Goal: Information Seeking & Learning: Learn about a topic

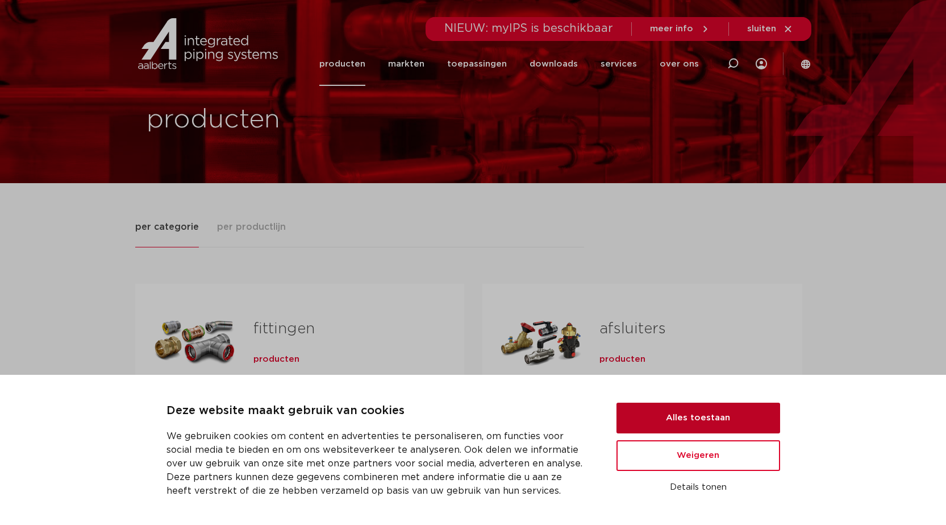
click at [678, 427] on button "Alles toestaan" at bounding box center [699, 417] width 164 height 31
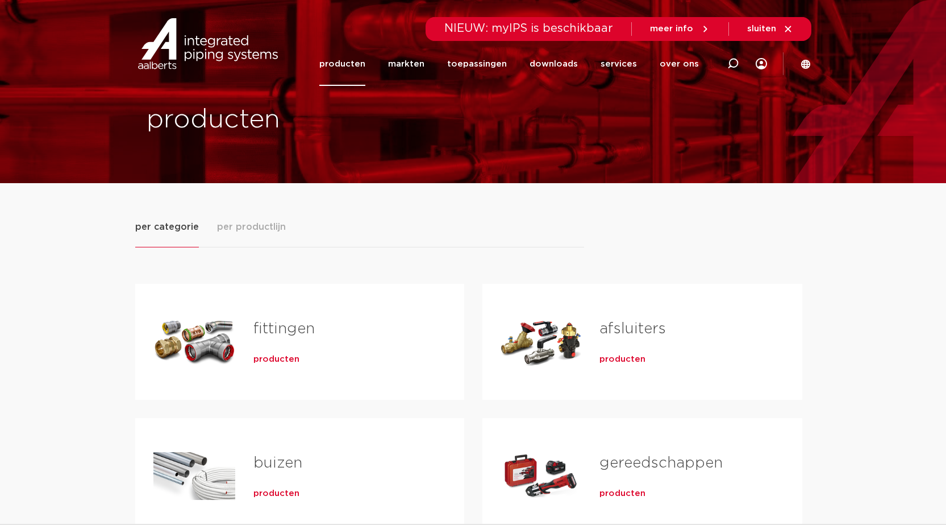
click at [630, 328] on link "afsluiters" at bounding box center [633, 328] width 66 height 15
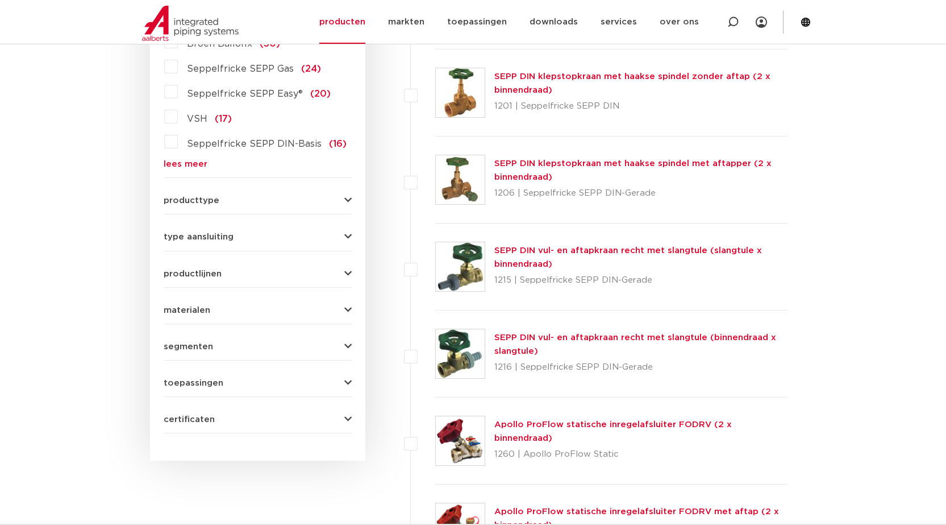
scroll to position [398, 0]
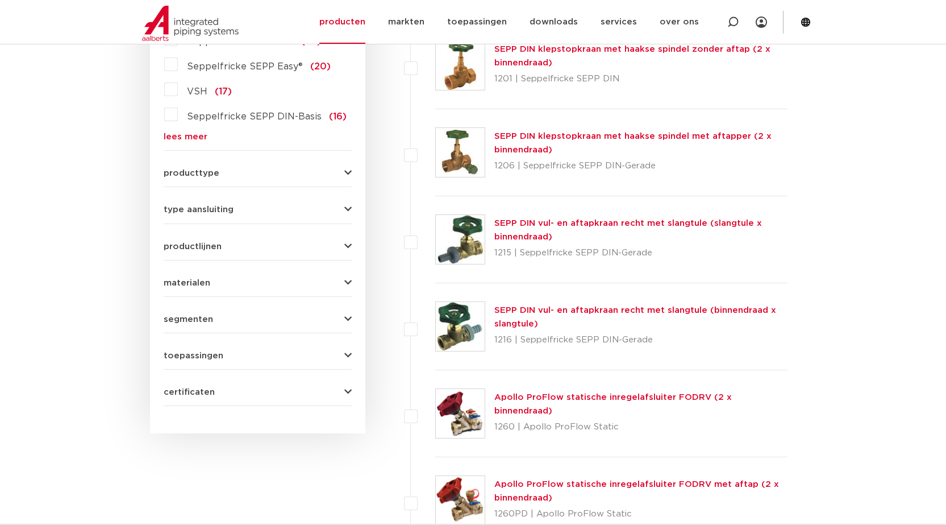
click at [351, 353] on icon "button" at bounding box center [347, 355] width 7 height 9
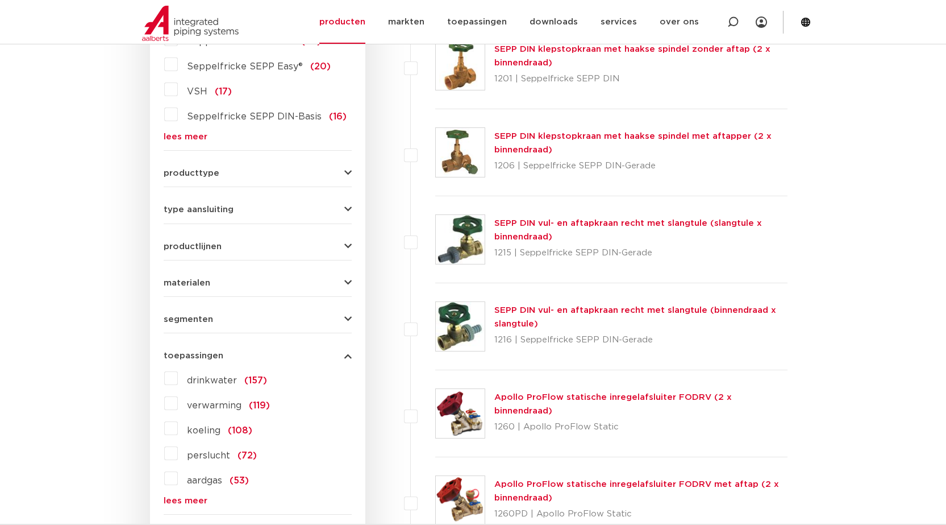
click at [178, 377] on label "drinkwater (157)" at bounding box center [222, 378] width 89 height 18
click at [0, 0] on input "drinkwater (157)" at bounding box center [0, 0] width 0 height 0
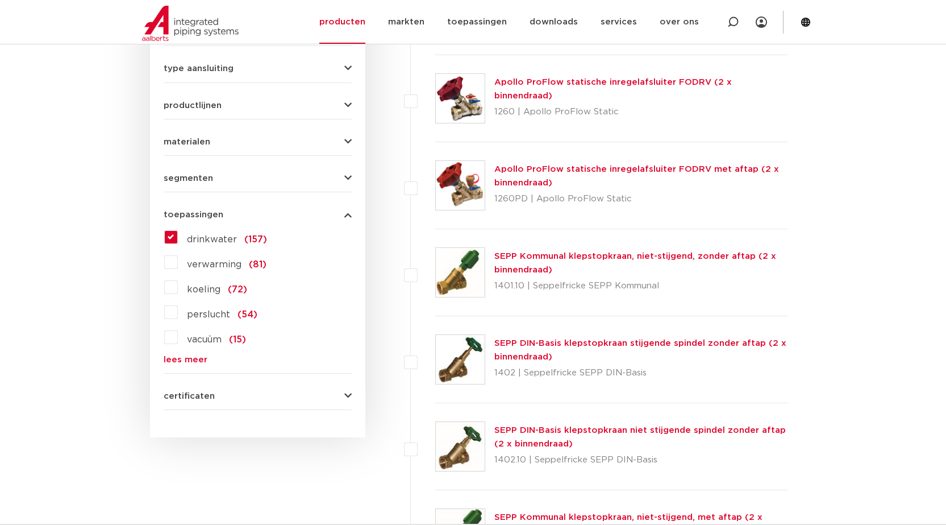
scroll to position [549, 0]
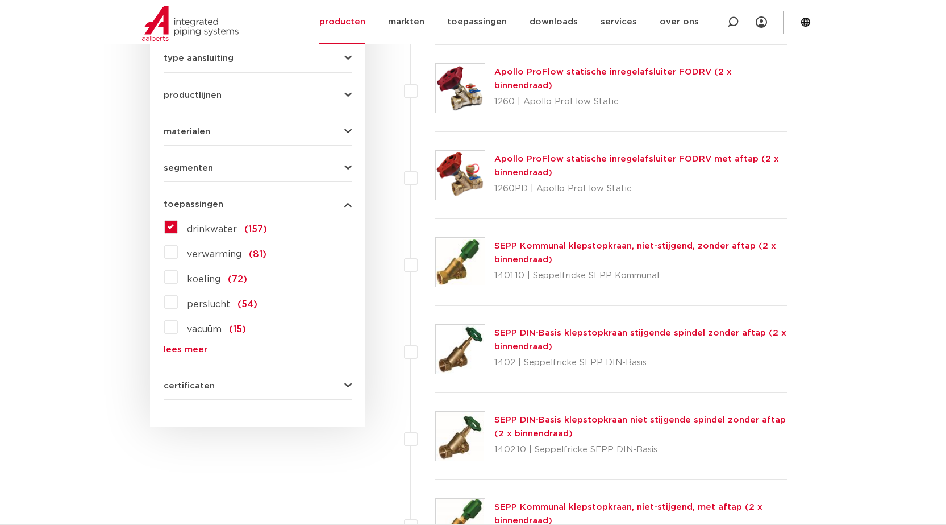
click at [344, 384] on icon "button" at bounding box center [347, 385] width 7 height 9
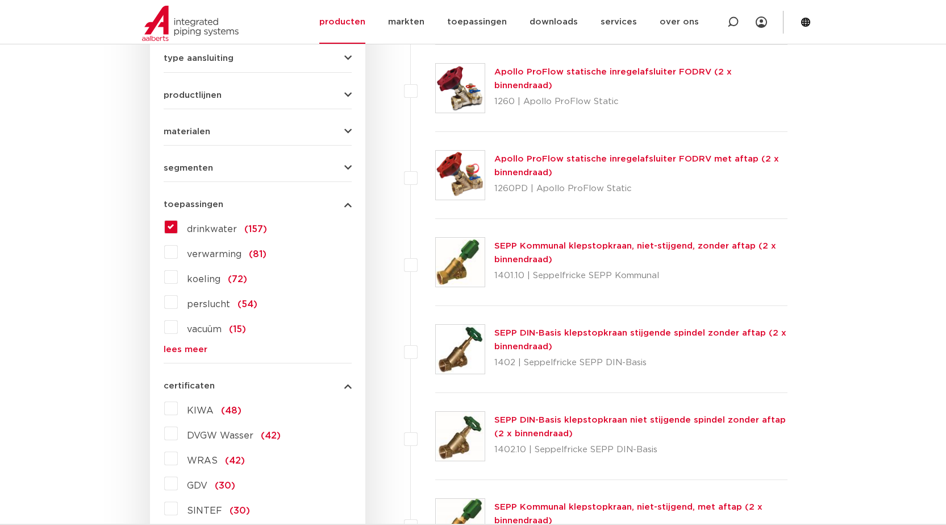
click at [178, 407] on label "KIWA (48)" at bounding box center [210, 408] width 64 height 18
click at [0, 0] on input "KIWA (48)" at bounding box center [0, 0] width 0 height 0
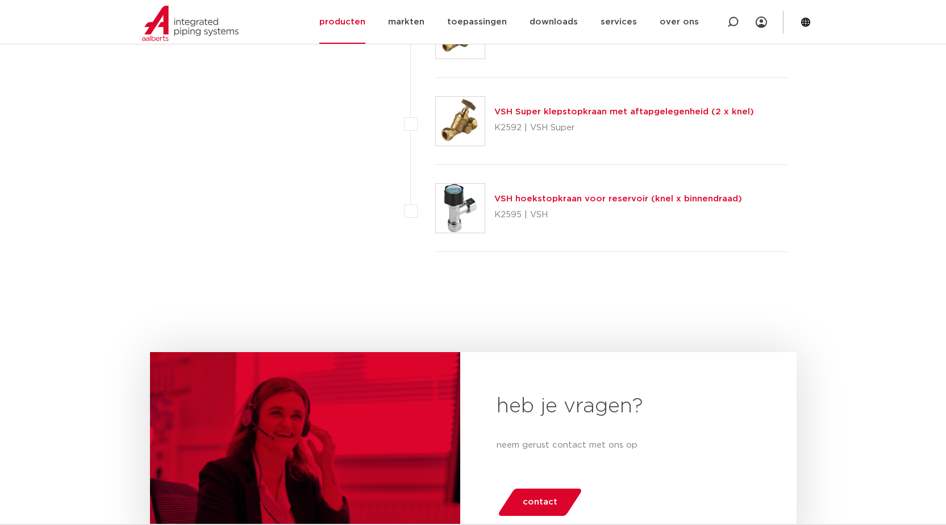
scroll to position [4238, 0]
